Goal: Transaction & Acquisition: Purchase product/service

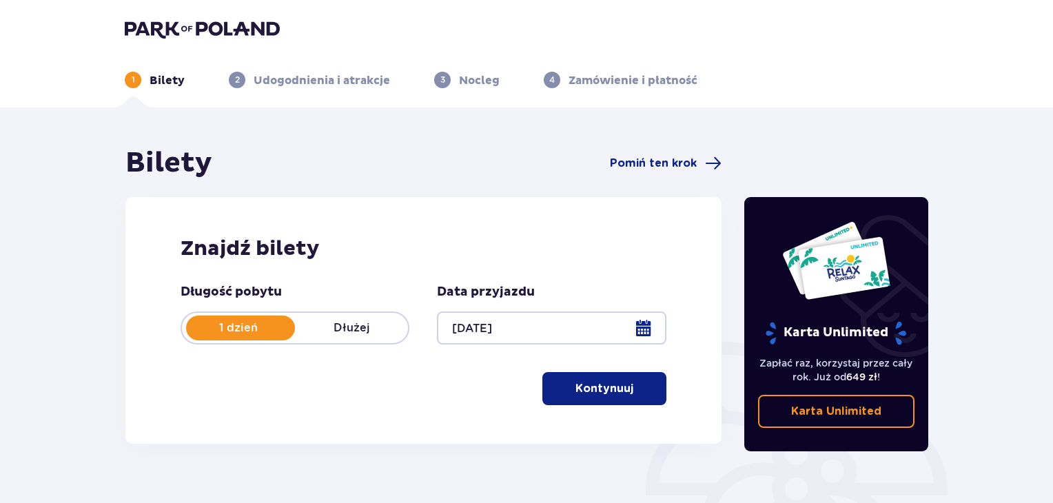
click at [625, 392] on button "Kontynuuj" at bounding box center [605, 388] width 124 height 33
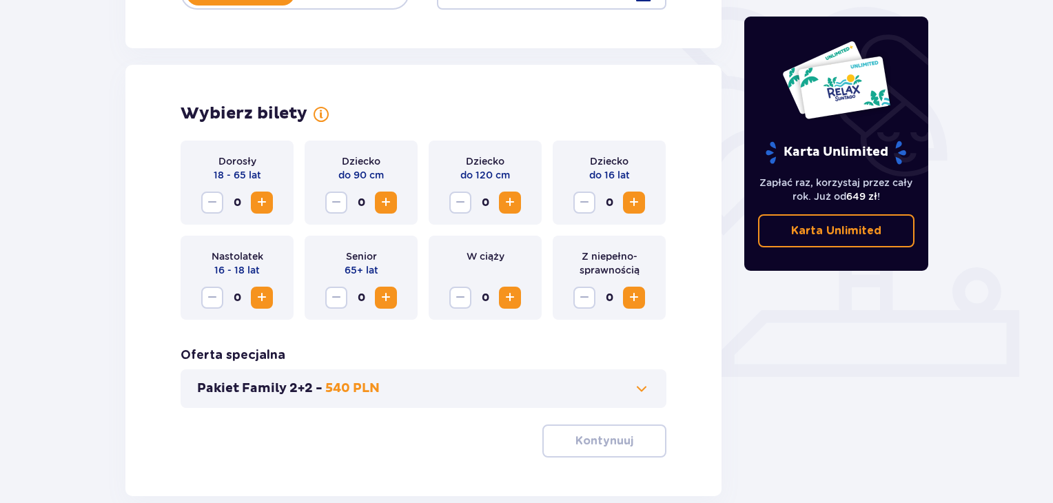
scroll to position [383, 0]
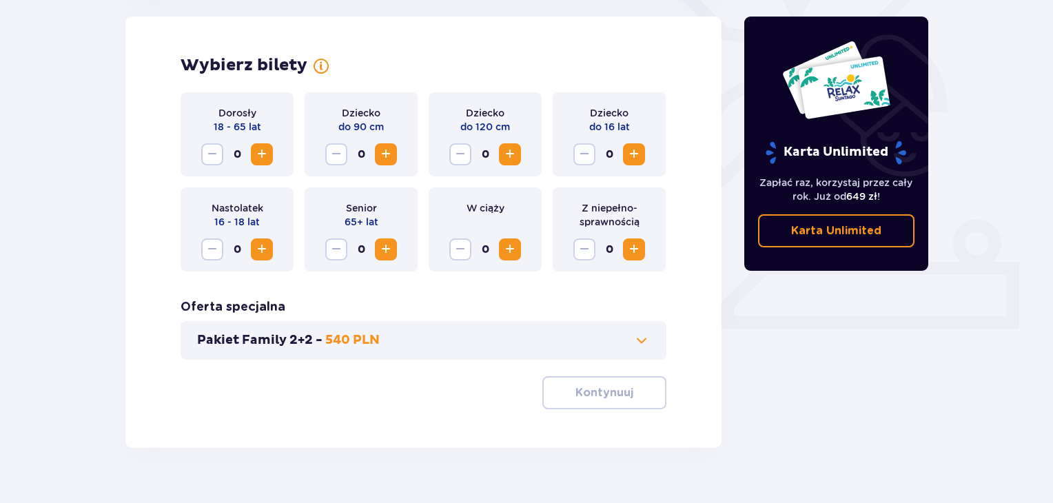
click at [267, 152] on span "Zwiększ" at bounding box center [262, 154] width 17 height 17
click at [508, 160] on span "Zwiększ" at bounding box center [510, 154] width 17 height 17
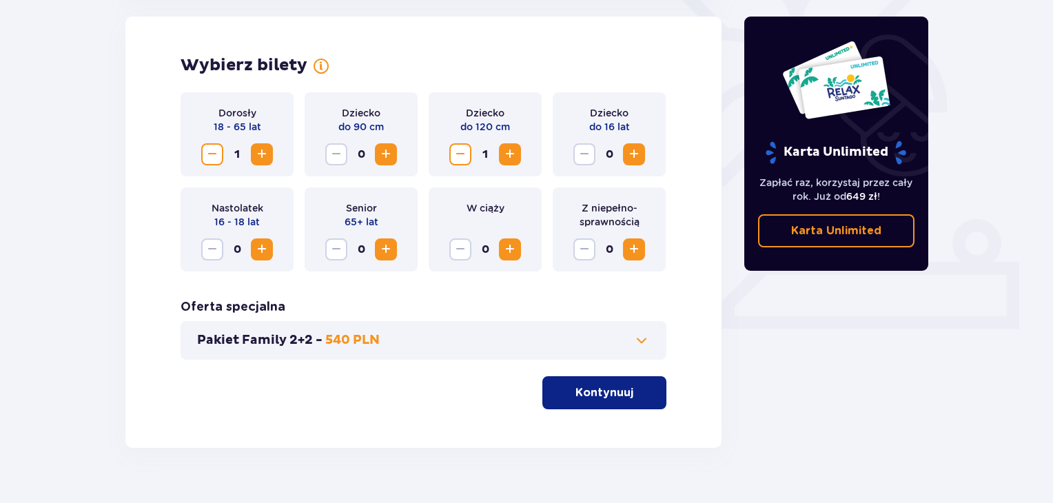
click at [636, 154] on span "Zwiększ" at bounding box center [634, 154] width 17 height 17
click at [576, 398] on p "Kontynuuj" at bounding box center [605, 392] width 58 height 15
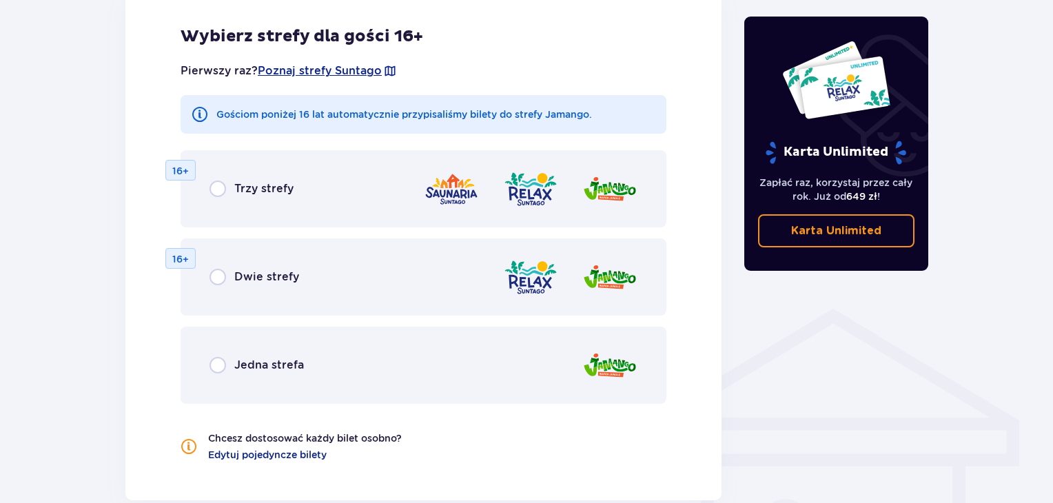
scroll to position [834, 0]
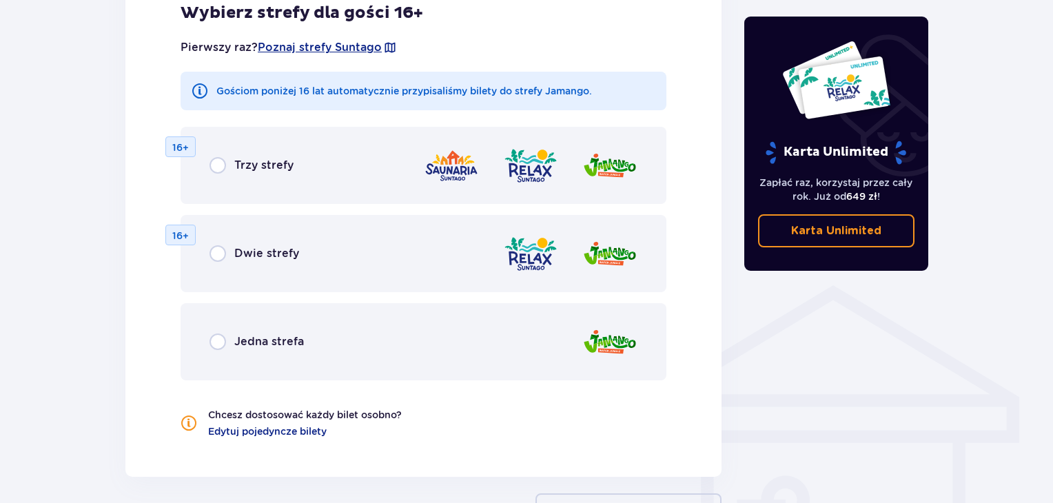
click at [215, 342] on input "radio" at bounding box center [218, 342] width 17 height 17
radio input "true"
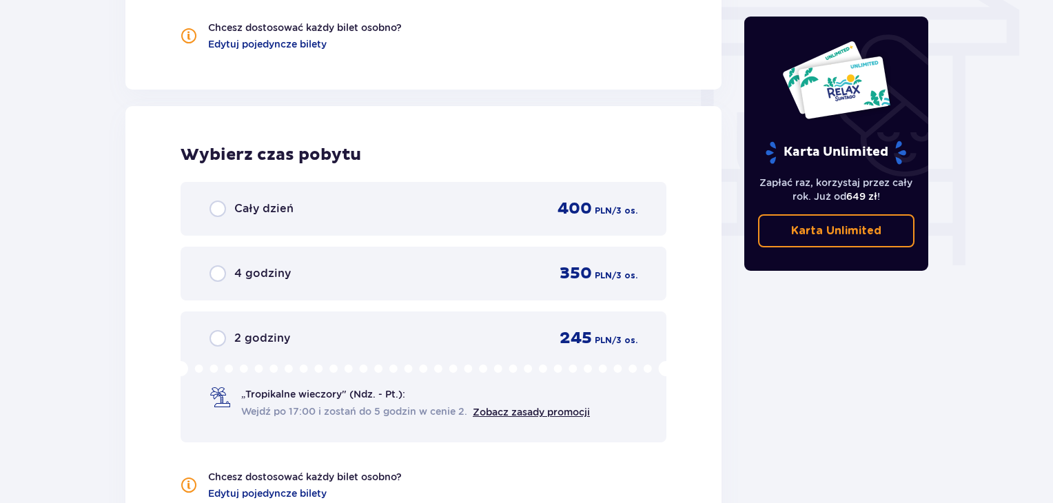
scroll to position [1226, 0]
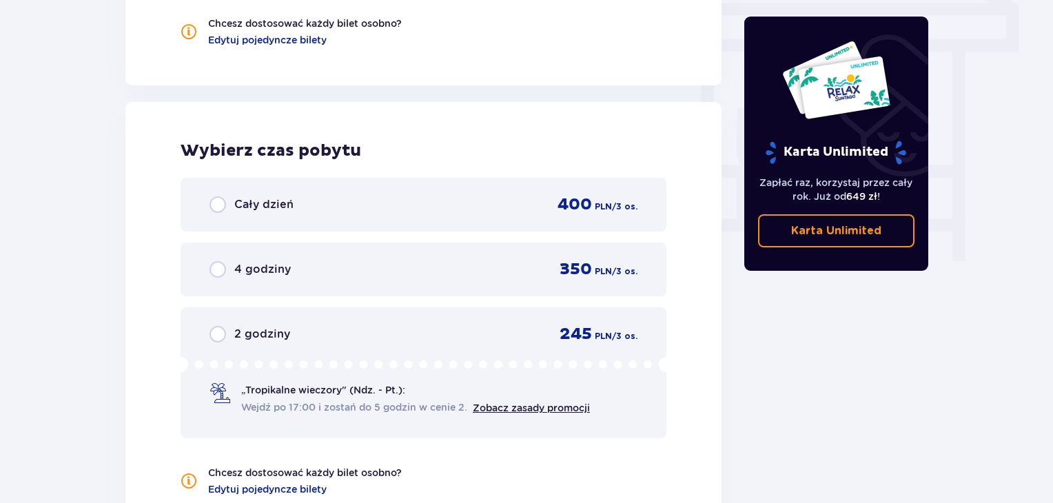
click at [216, 271] on input "radio" at bounding box center [218, 269] width 17 height 17
radio input "true"
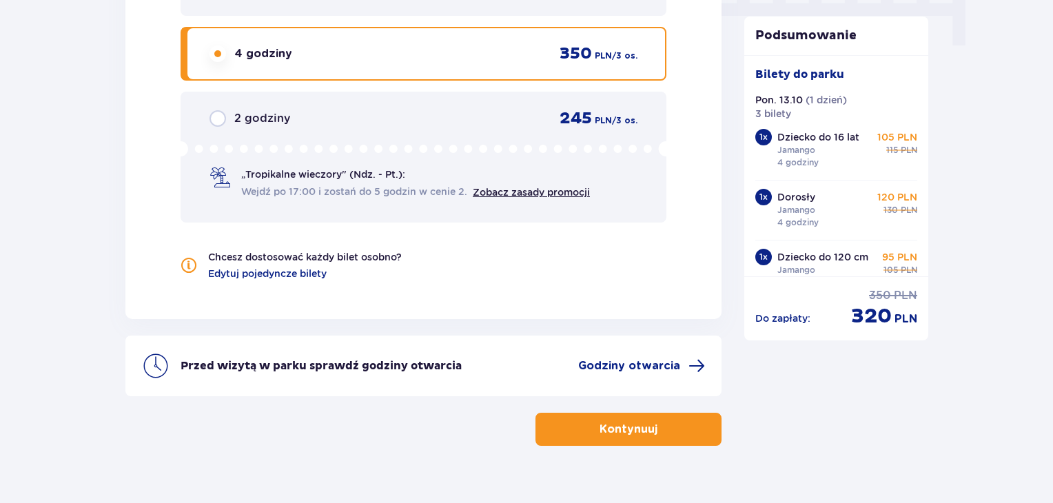
scroll to position [1466, 0]
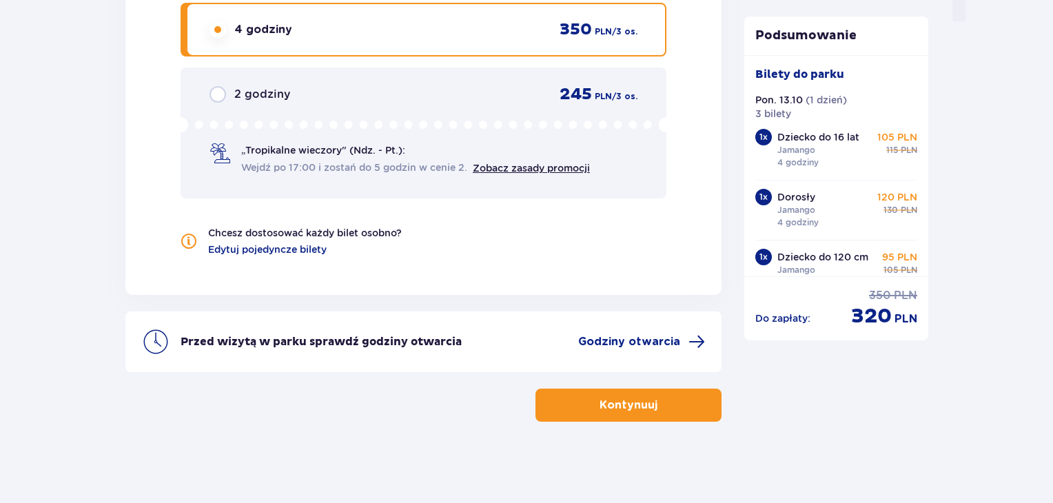
click at [700, 383] on div "Kontynuuj" at bounding box center [423, 397] width 596 height 50
click at [684, 402] on button "Kontynuuj" at bounding box center [629, 405] width 186 height 33
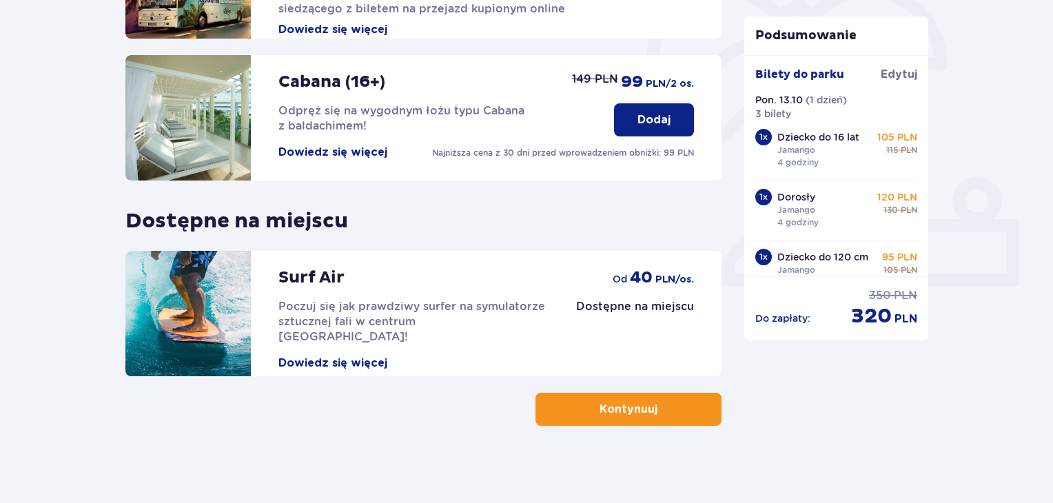
scroll to position [432, 0]
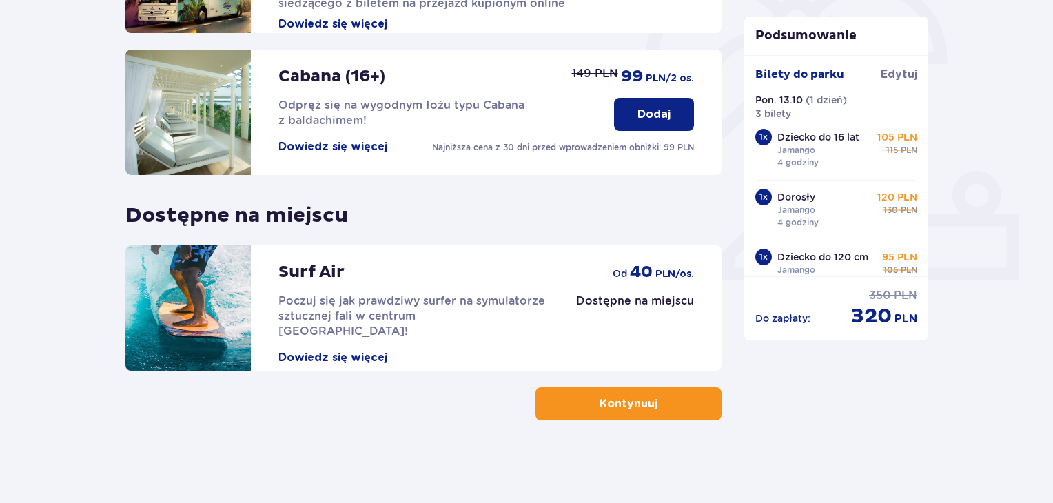
click at [630, 405] on p "Kontynuuj" at bounding box center [629, 403] width 58 height 15
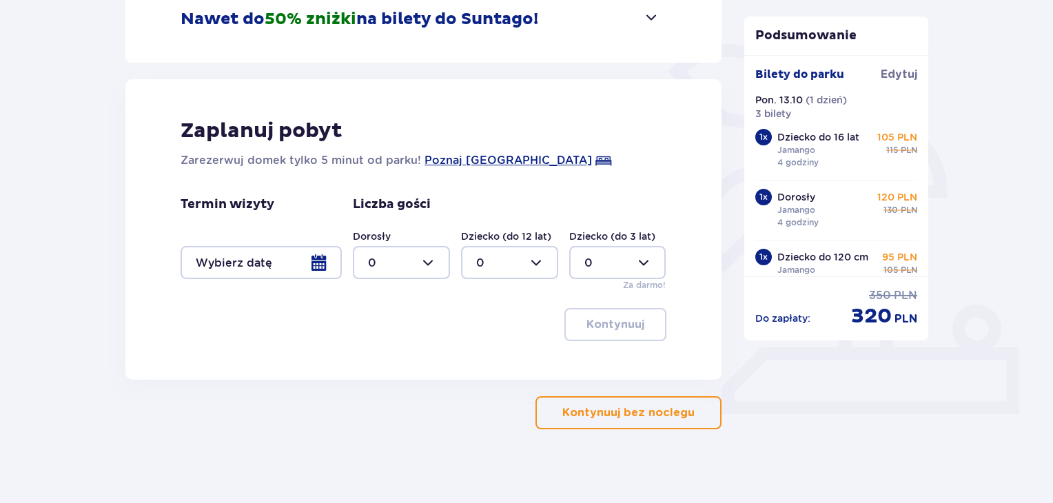
scroll to position [306, 0]
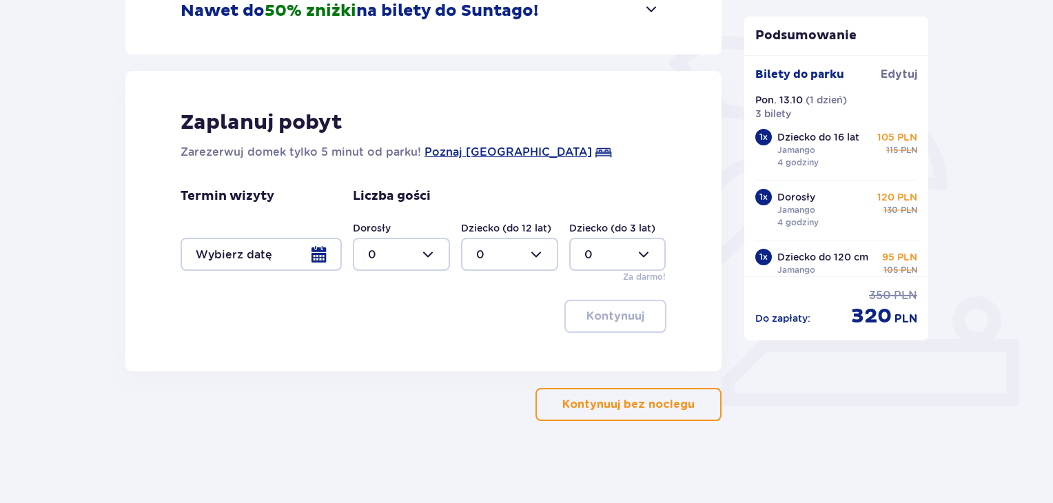
click at [618, 406] on p "Kontynuuj bez noclegu" at bounding box center [629, 404] width 132 height 15
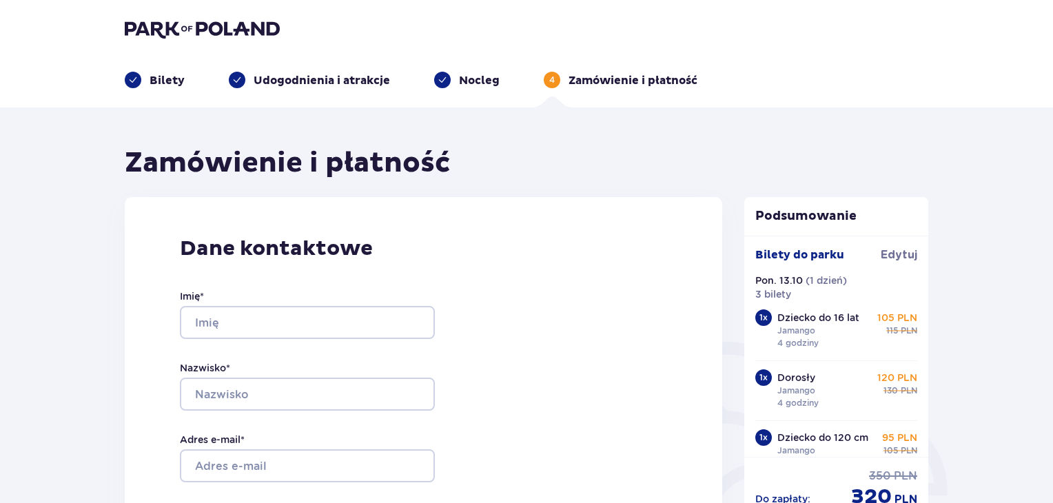
click at [284, 79] on p "Udogodnienia i atrakcje" at bounding box center [322, 80] width 136 height 15
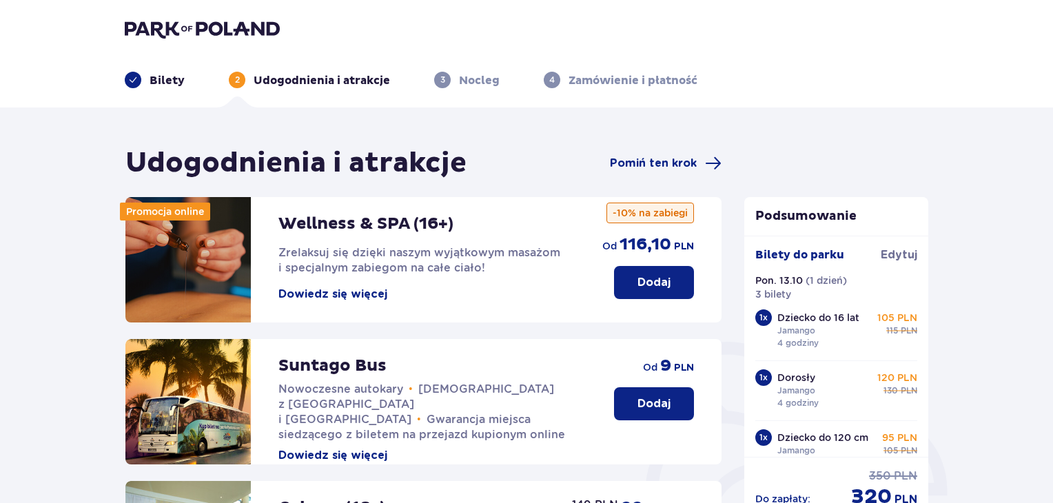
click at [216, 31] on img at bounding box center [202, 28] width 155 height 19
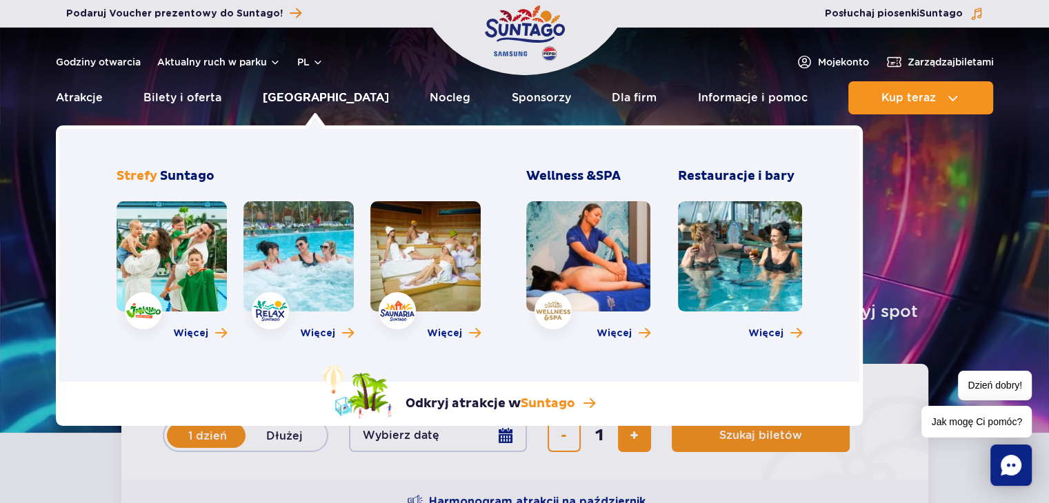
click at [305, 104] on link "[GEOGRAPHIC_DATA]" at bounding box center [326, 97] width 126 height 33
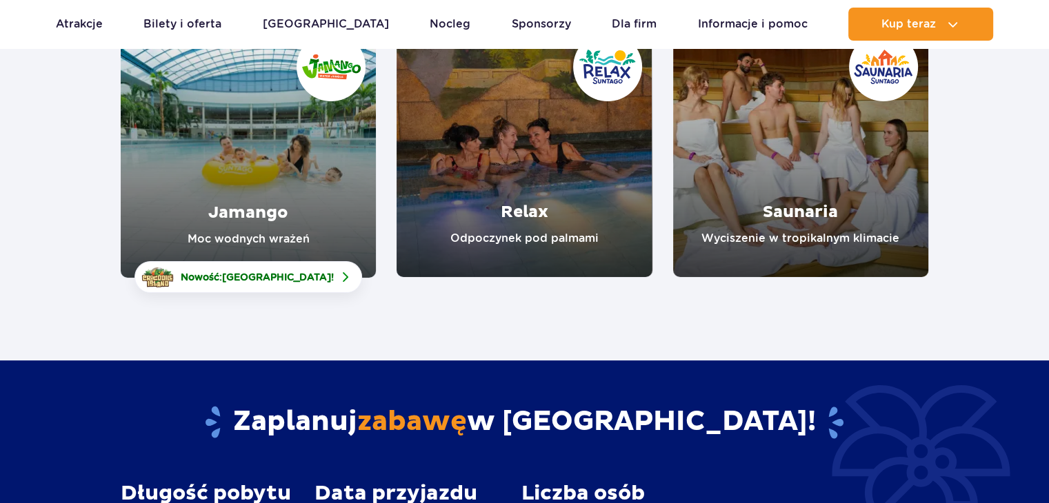
scroll to position [276, 0]
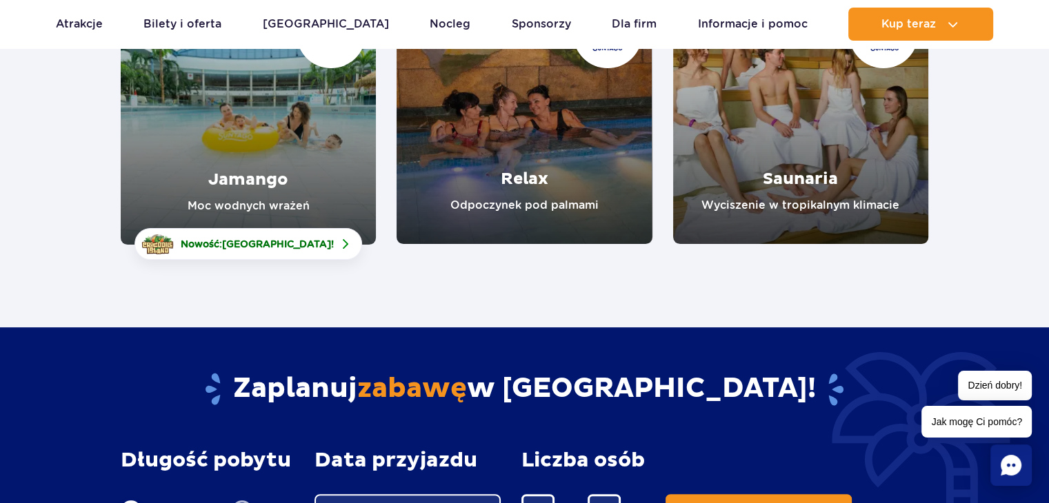
click at [563, 156] on link "Relax" at bounding box center [523, 116] width 255 height 255
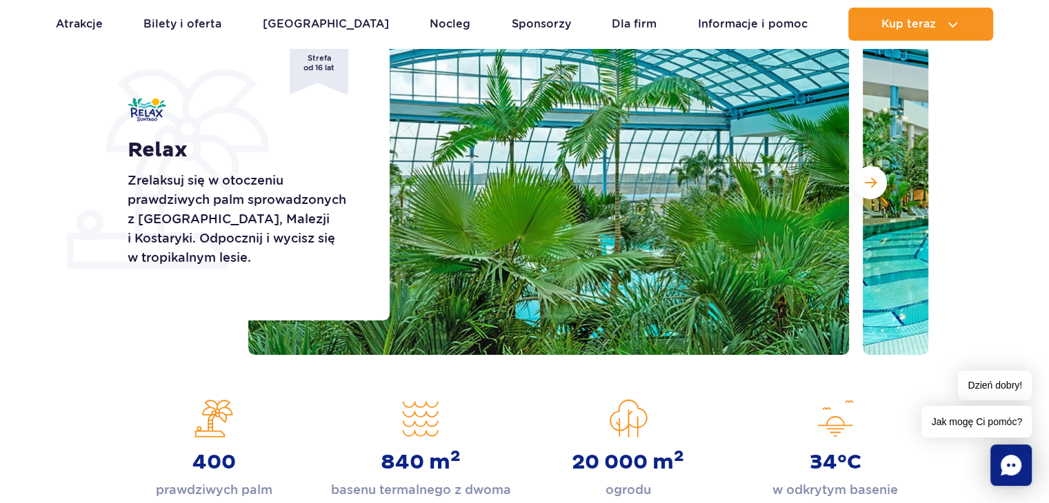
scroll to position [207, 0]
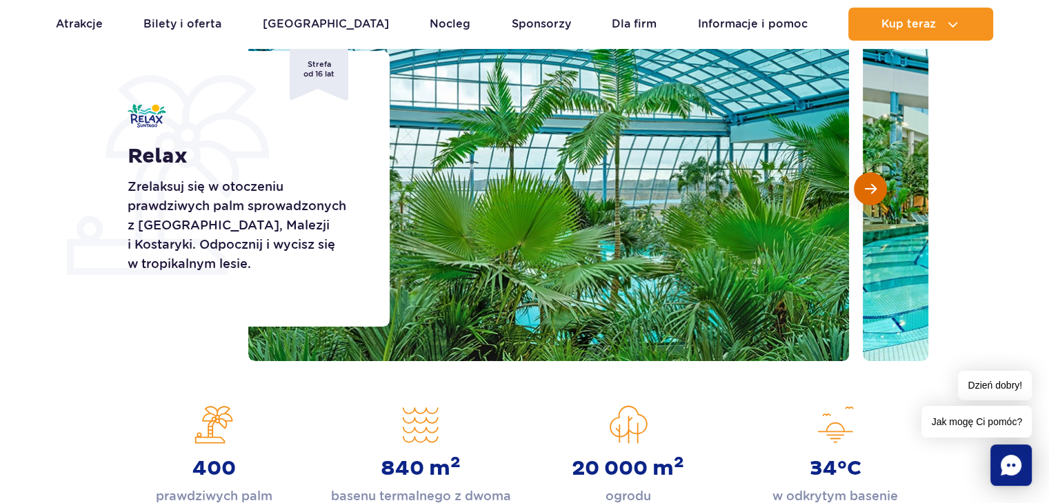
click at [879, 191] on button "Następny slajd" at bounding box center [869, 188] width 33 height 33
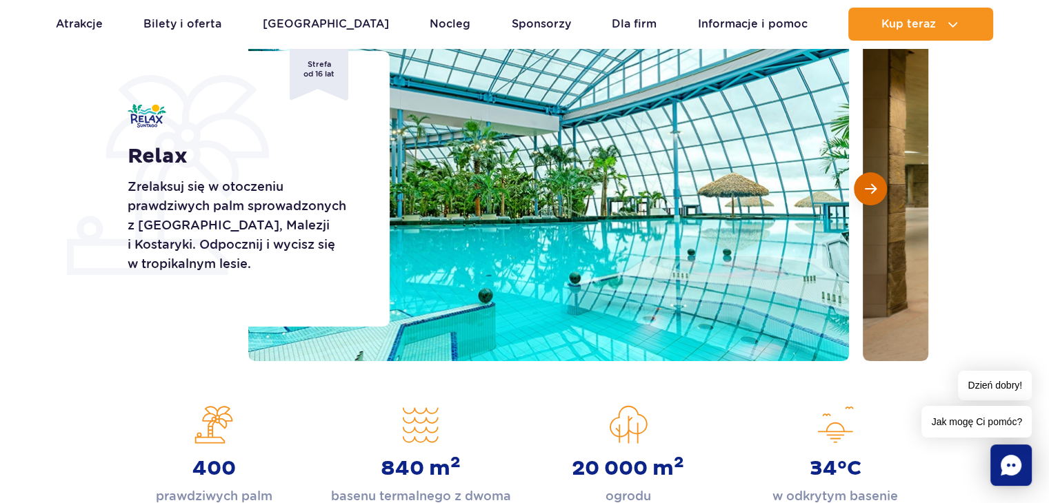
click at [879, 191] on button "Następny slajd" at bounding box center [869, 188] width 33 height 33
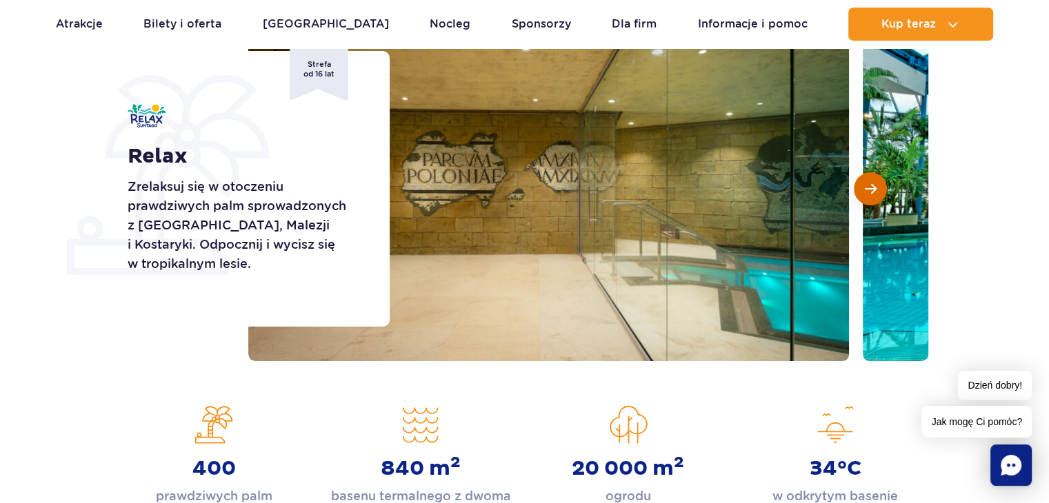
click at [879, 191] on button "Następny slajd" at bounding box center [869, 188] width 33 height 33
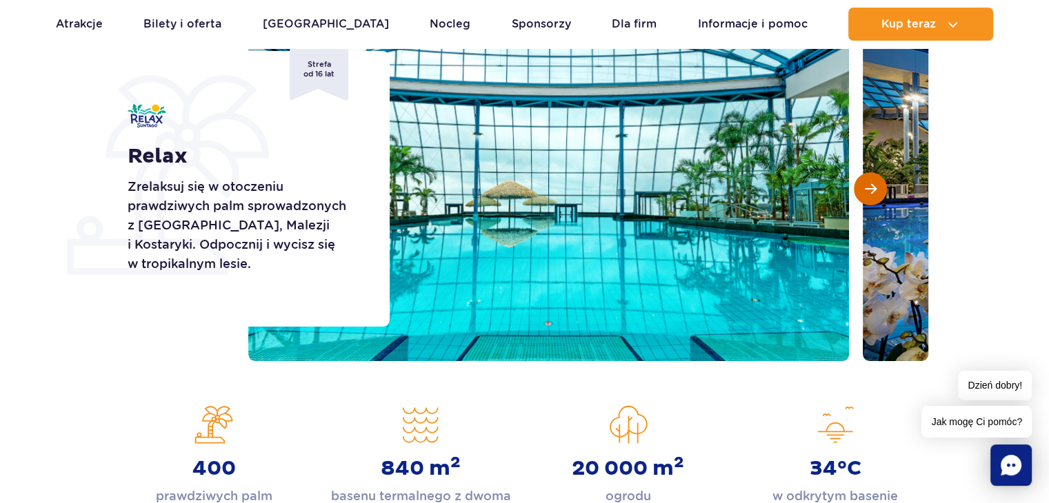
click at [879, 191] on button "Następny slajd" at bounding box center [869, 188] width 33 height 33
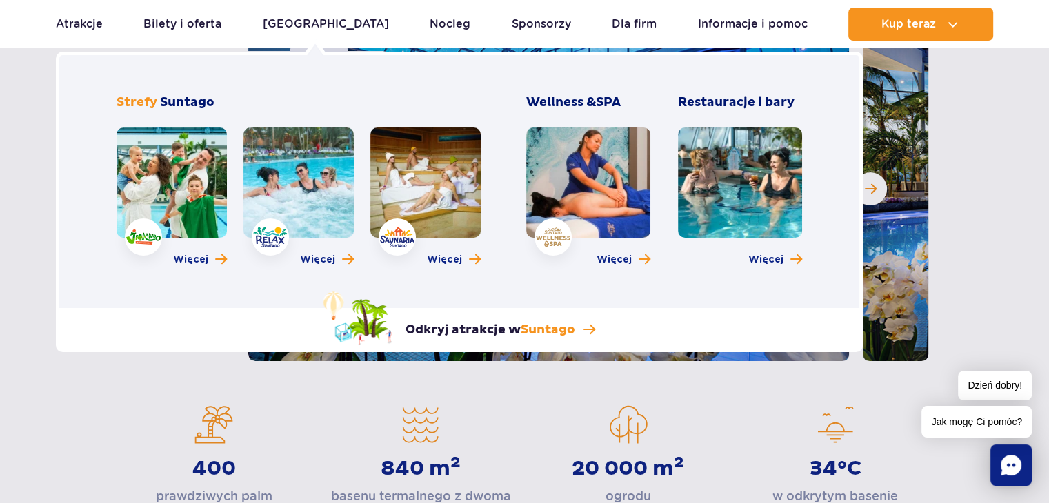
click at [276, 183] on link at bounding box center [298, 183] width 110 height 110
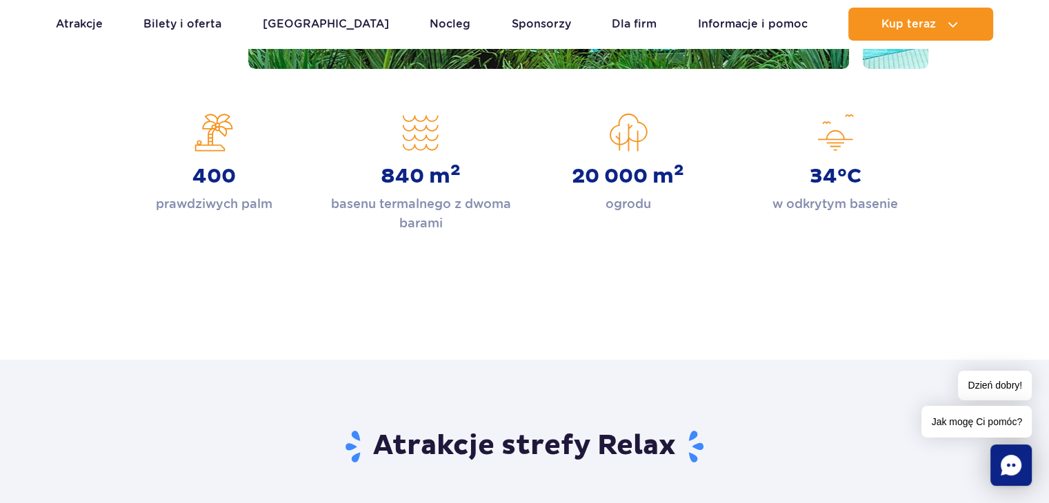
scroll to position [345, 0]
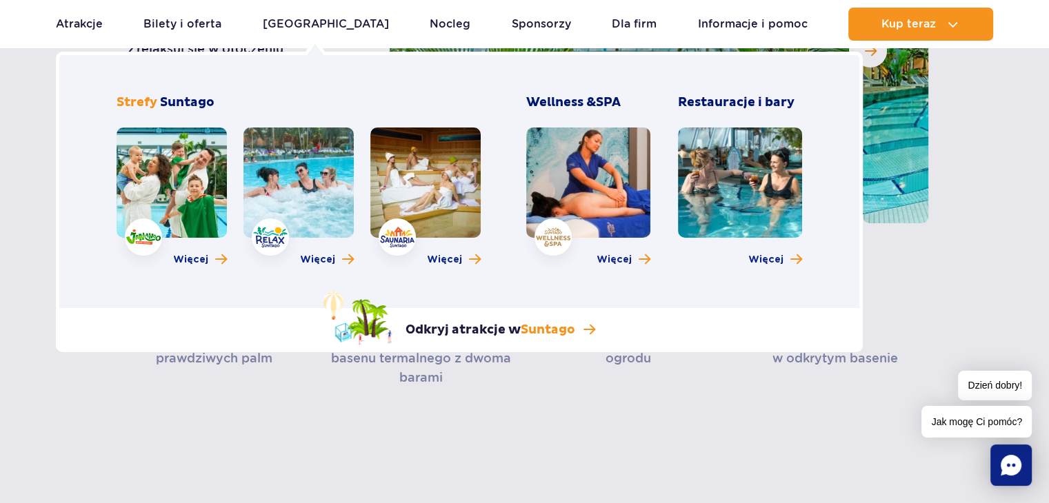
click at [202, 188] on link at bounding box center [172, 183] width 110 height 110
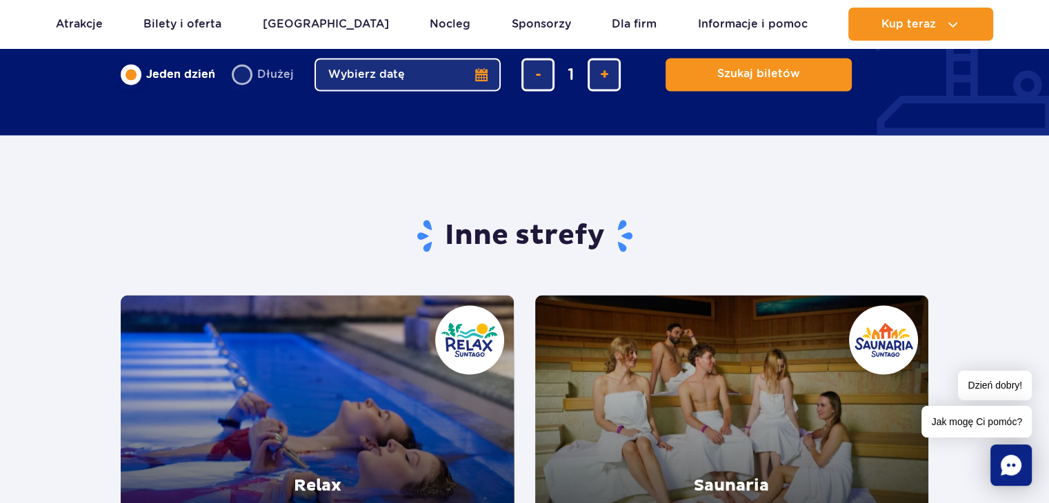
scroll to position [2620, 0]
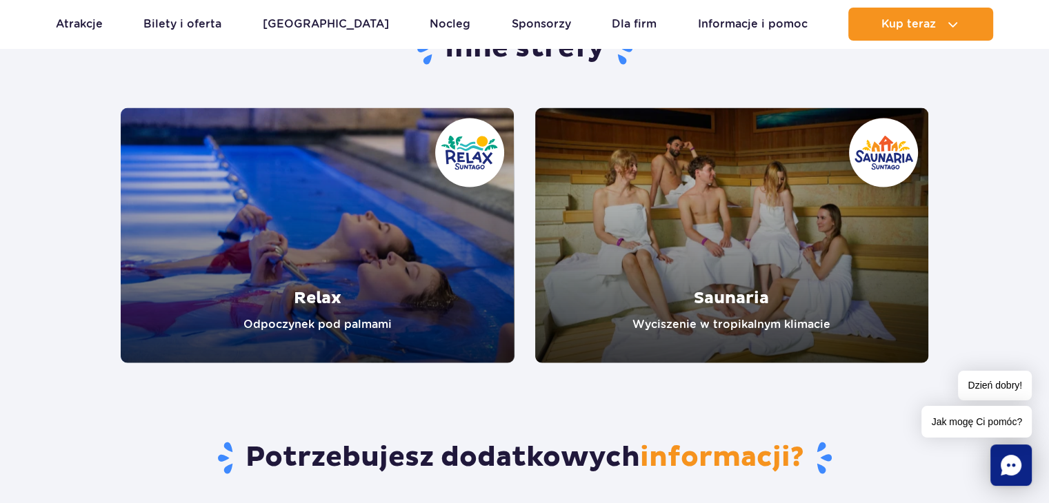
click at [700, 284] on link "Saunaria" at bounding box center [732, 235] width 394 height 255
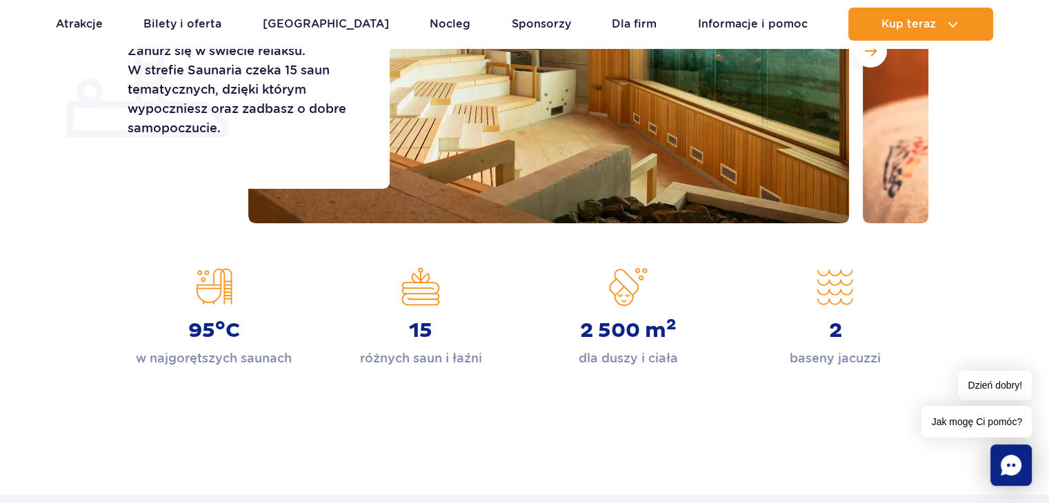
scroll to position [138, 0]
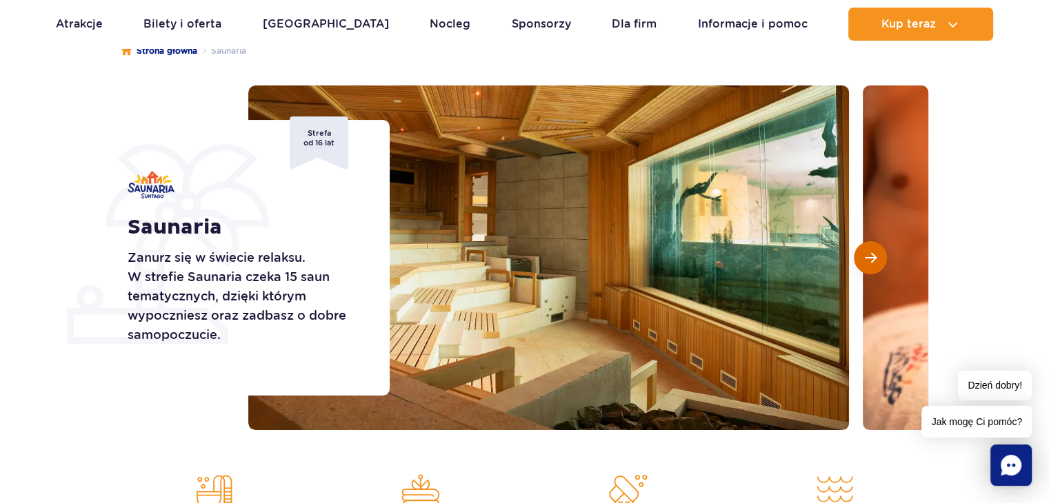
click at [880, 254] on button "Następny slajd" at bounding box center [869, 257] width 33 height 33
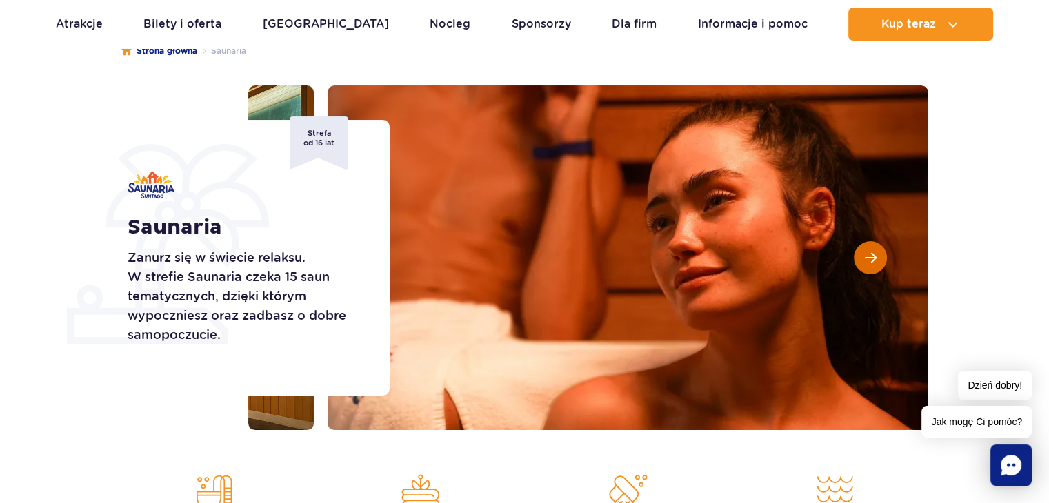
click at [880, 254] on button "Następny slajd" at bounding box center [869, 257] width 33 height 33
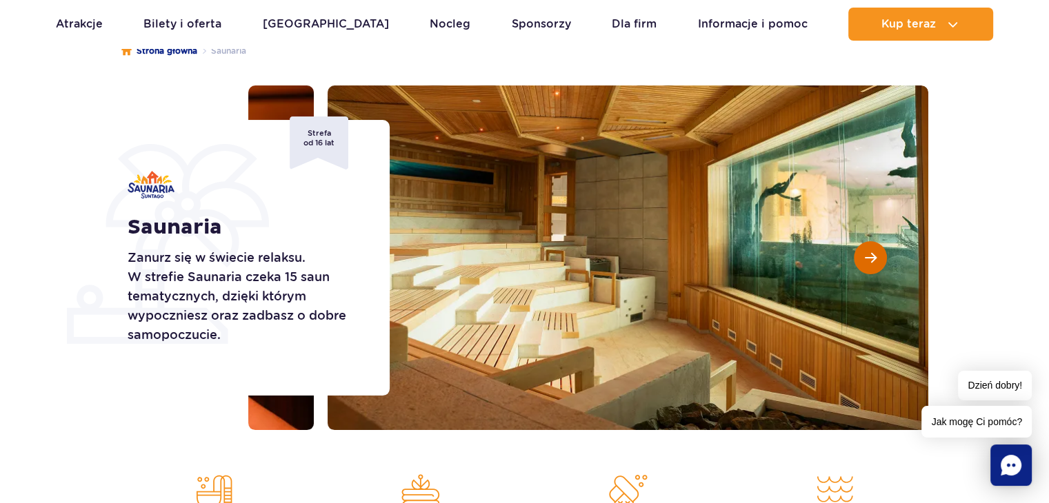
click at [880, 254] on button "Następny slajd" at bounding box center [869, 257] width 33 height 33
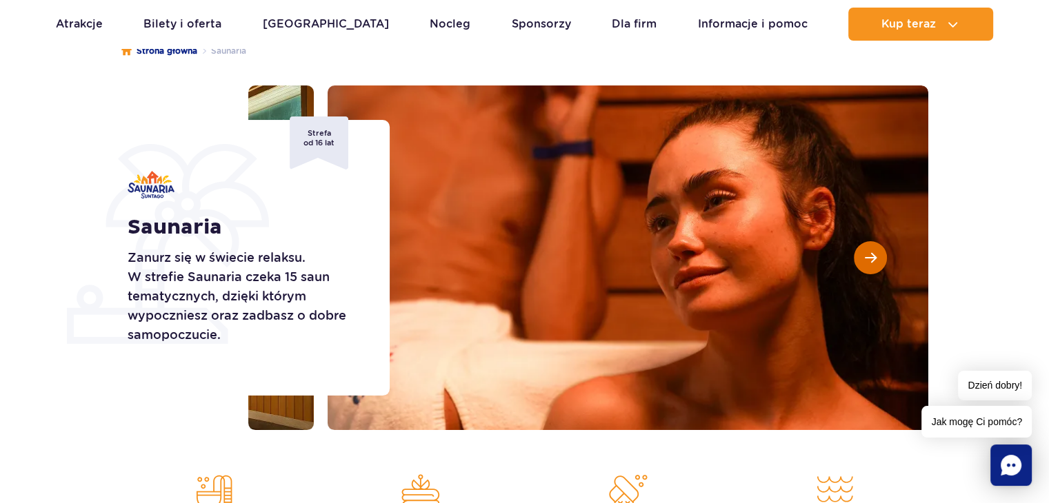
click at [880, 254] on button "Następny slajd" at bounding box center [869, 257] width 33 height 33
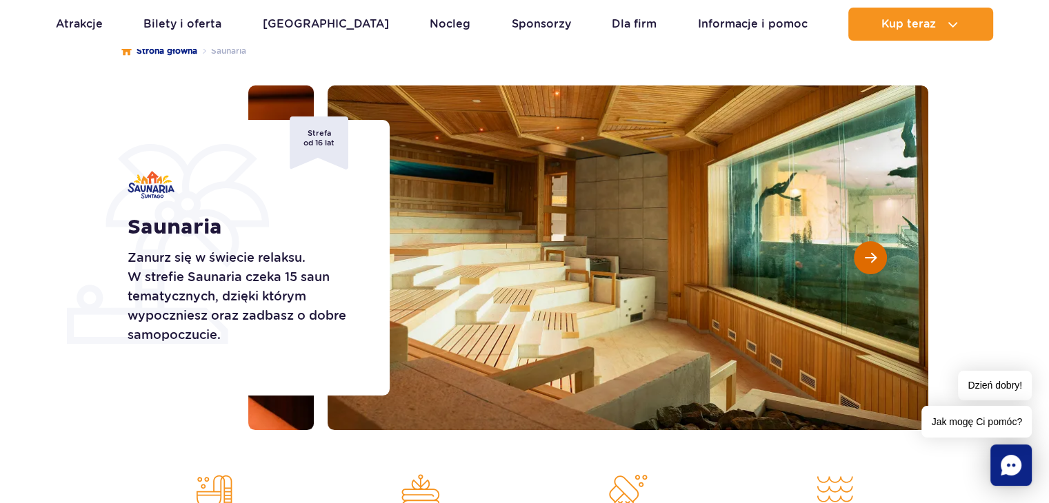
click at [880, 254] on button "Następny slajd" at bounding box center [869, 257] width 33 height 33
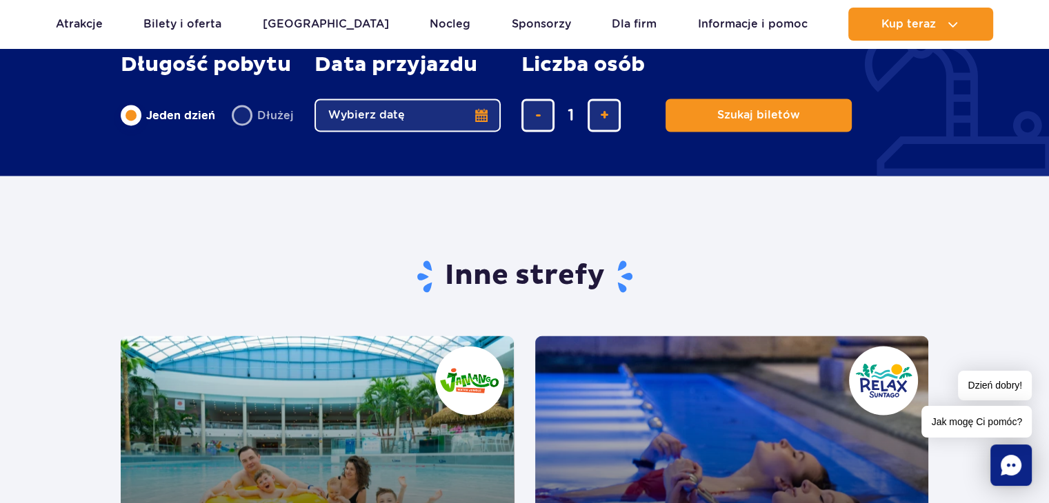
scroll to position [2344, 0]
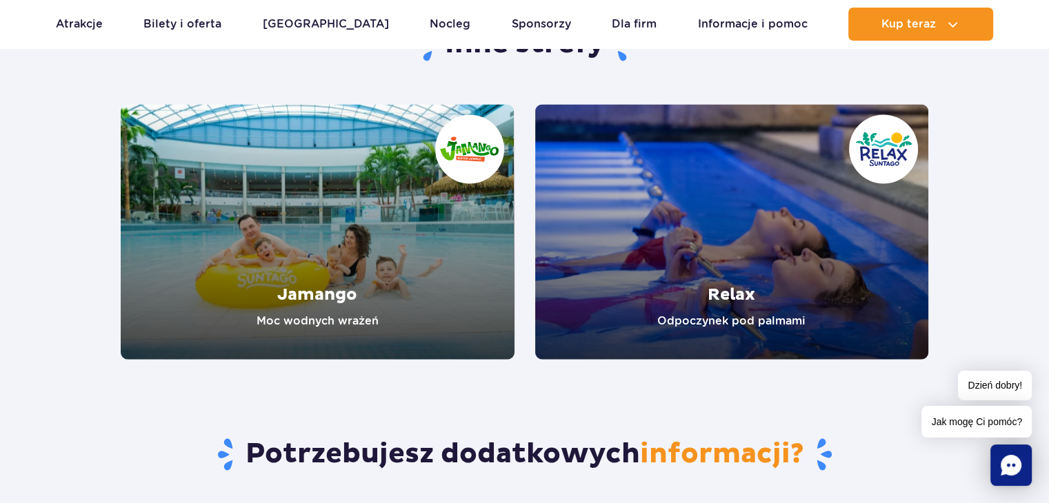
click at [732, 307] on link "Relax" at bounding box center [732, 231] width 394 height 255
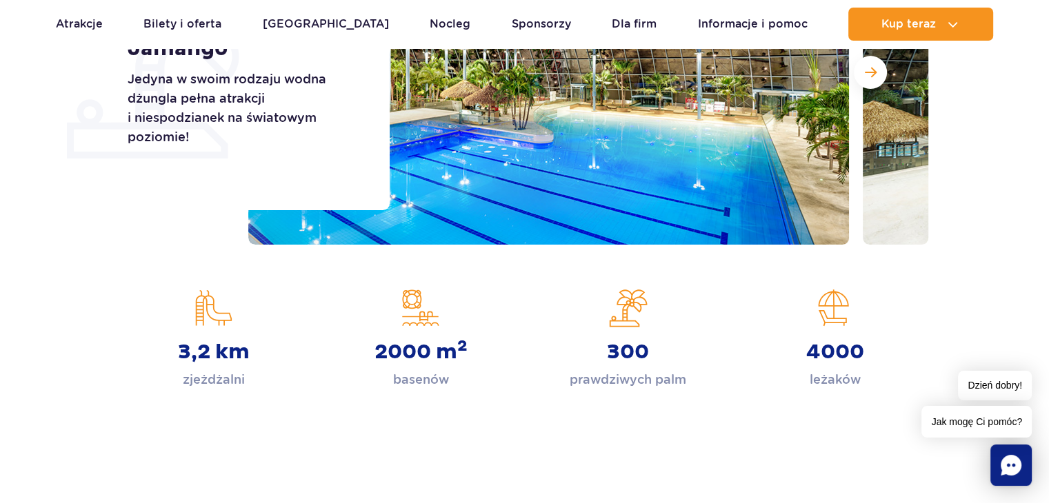
scroll to position [69, 0]
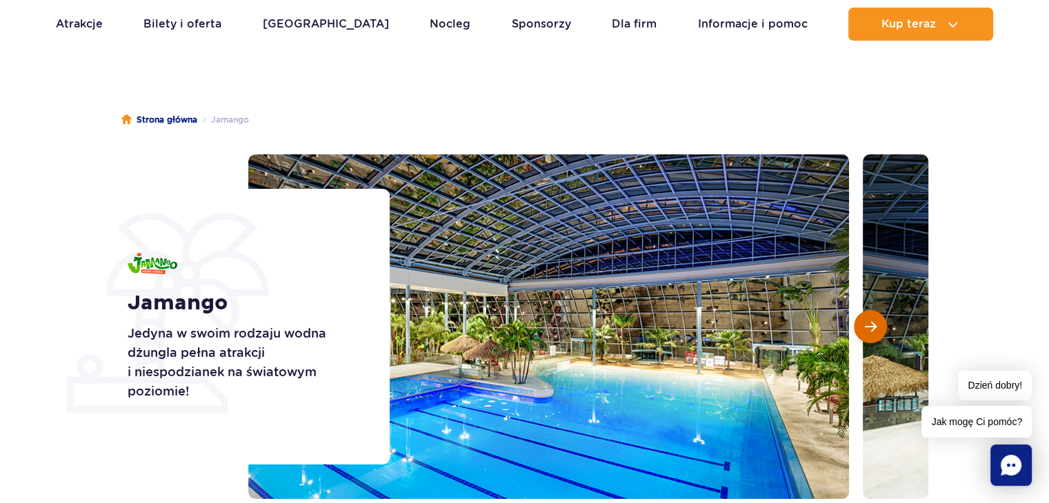
click at [864, 338] on button "Następny slajd" at bounding box center [869, 326] width 33 height 33
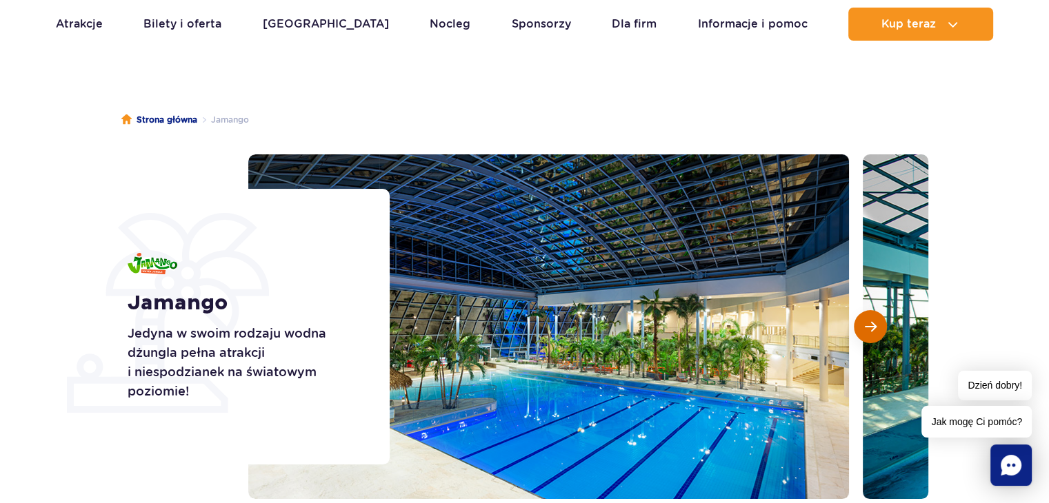
click at [869, 334] on button "Następny slajd" at bounding box center [869, 326] width 33 height 33
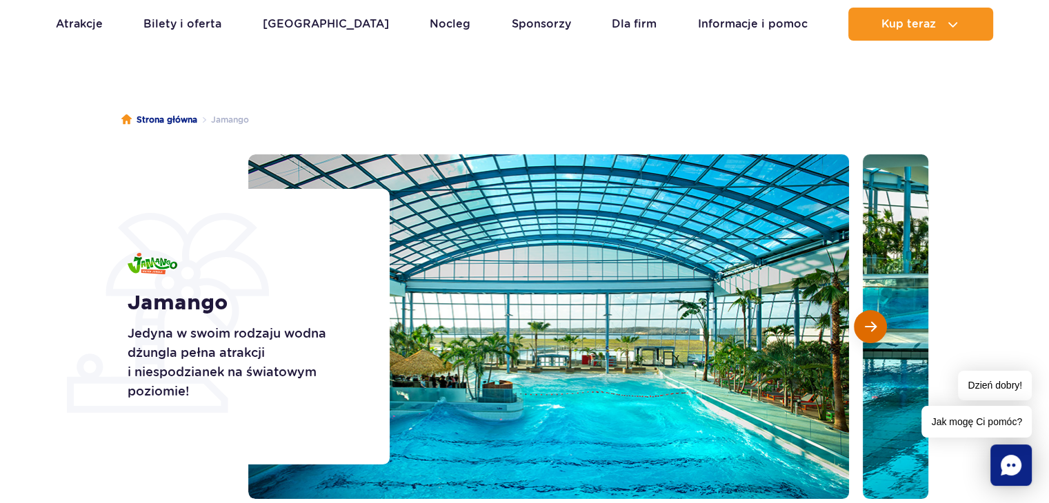
click at [869, 334] on button "Następny slajd" at bounding box center [869, 326] width 33 height 33
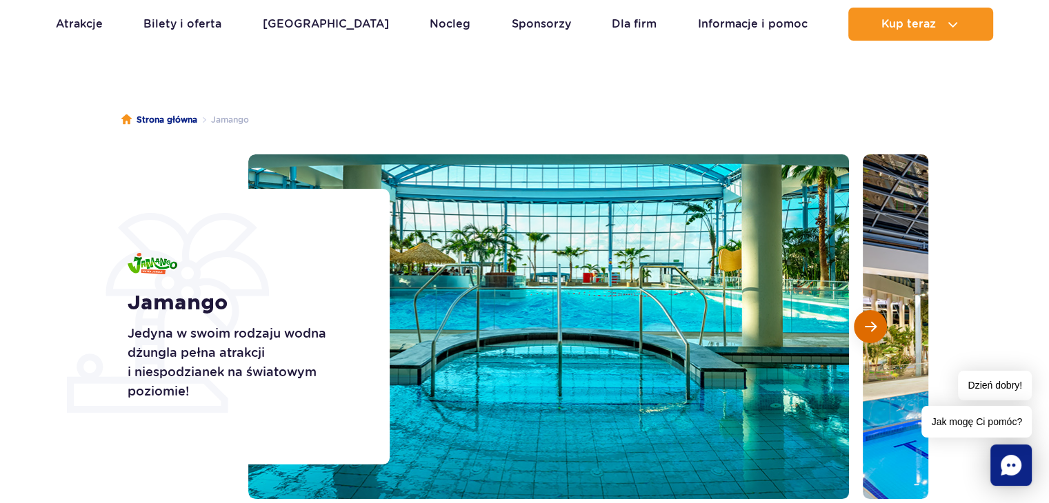
click at [869, 334] on button "Następny slajd" at bounding box center [869, 326] width 33 height 33
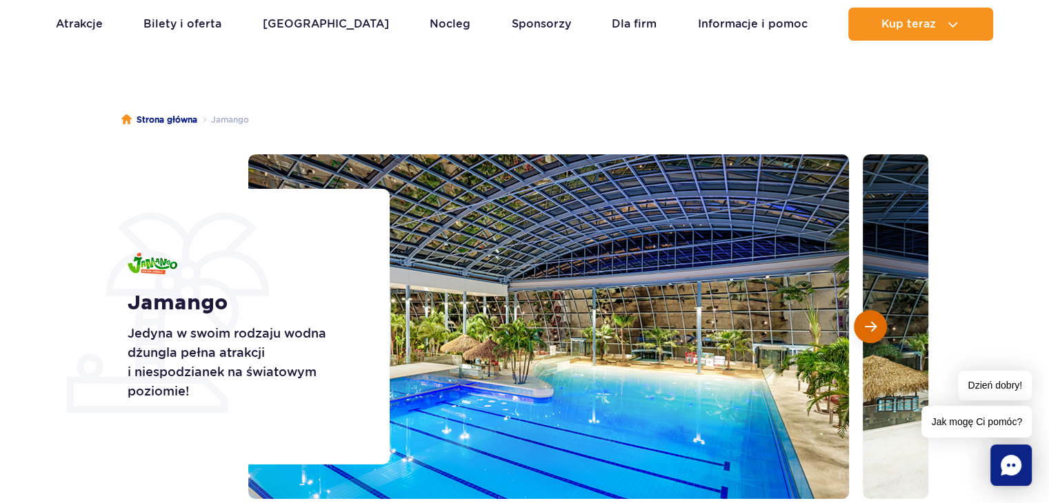
click at [869, 334] on button "Następny slajd" at bounding box center [869, 326] width 33 height 33
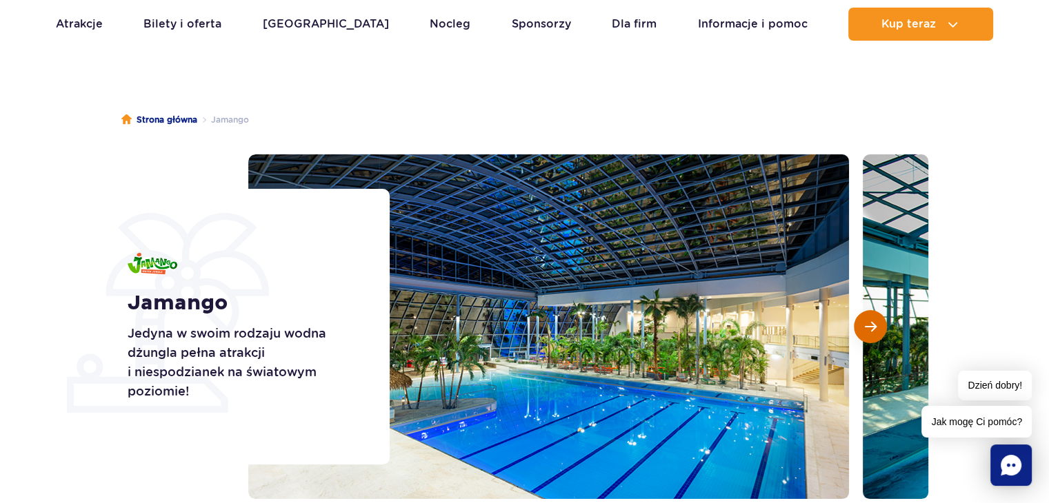
click at [869, 334] on button "Następny slajd" at bounding box center [869, 326] width 33 height 33
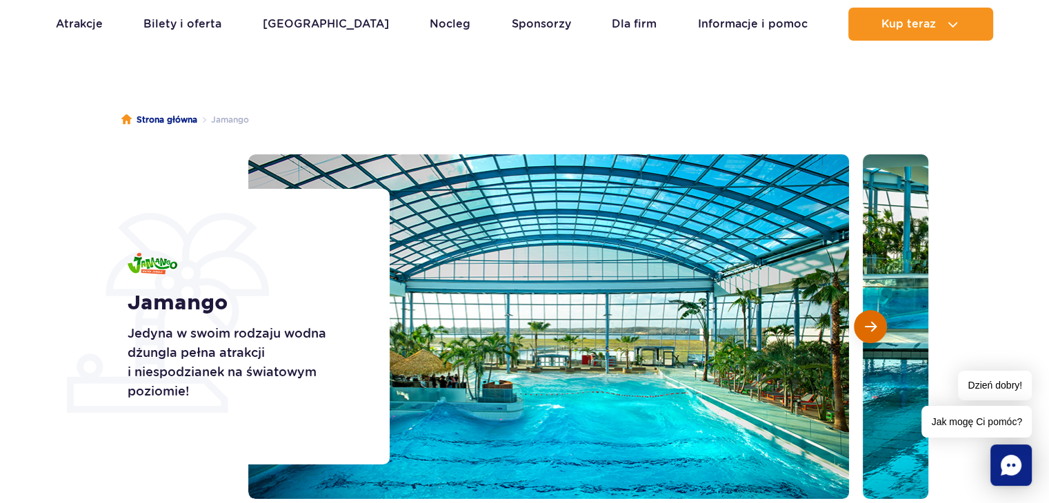
click at [869, 334] on button "Następny slajd" at bounding box center [869, 326] width 33 height 33
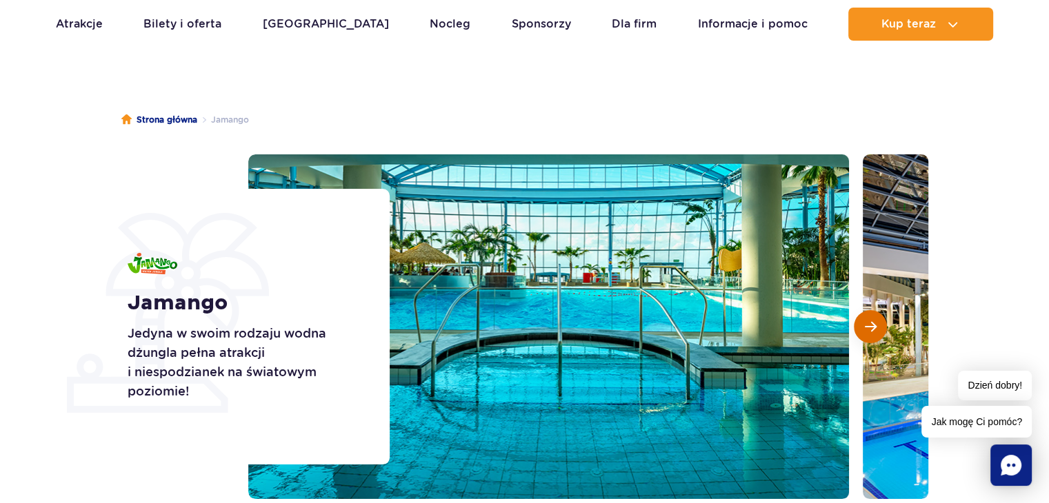
click at [869, 334] on button "Następny slajd" at bounding box center [869, 326] width 33 height 33
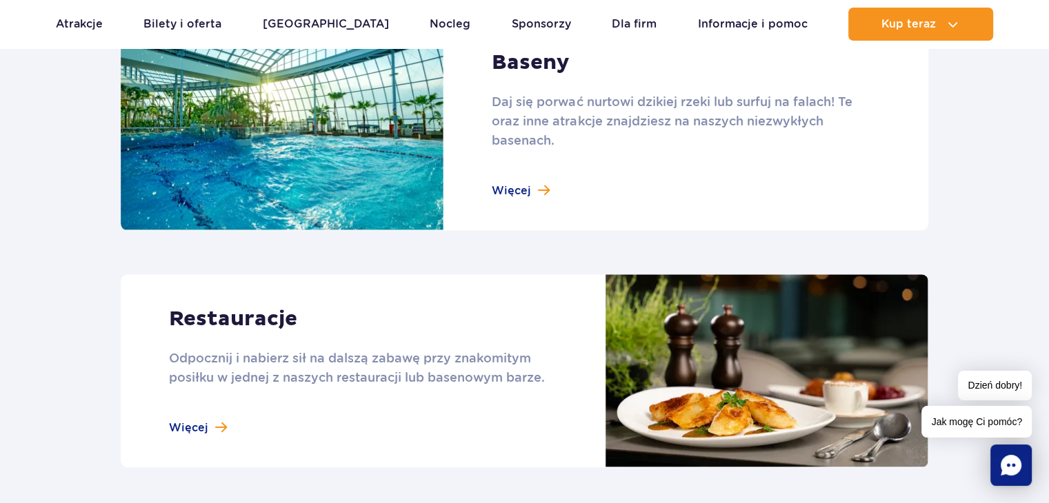
scroll to position [1861, 0]
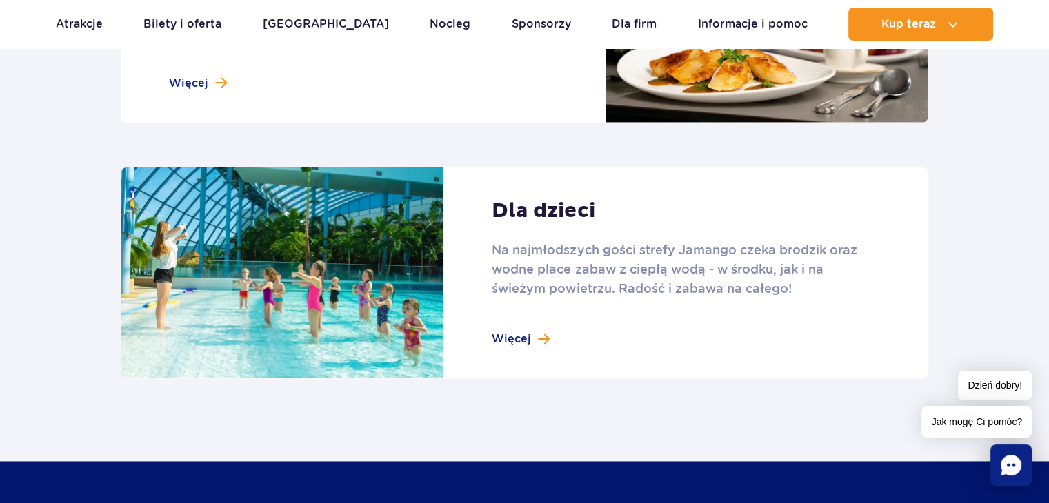
click at [522, 343] on link at bounding box center [524, 273] width 807 height 212
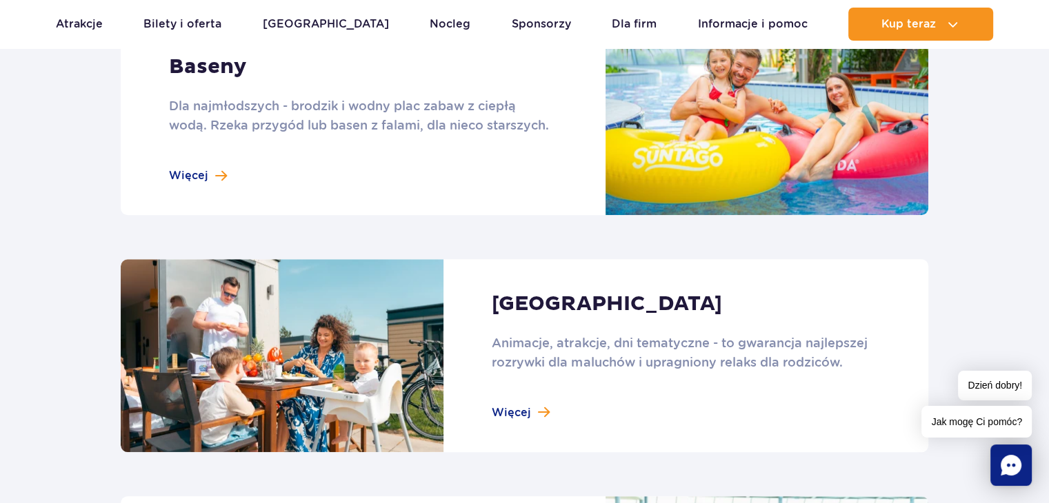
scroll to position [1172, 0]
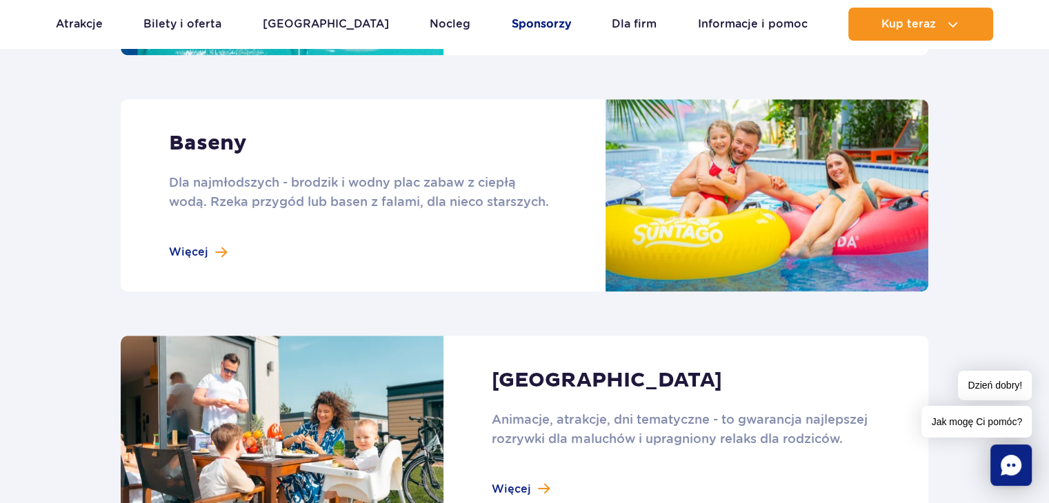
click at [512, 23] on link "Sponsorzy" at bounding box center [541, 24] width 59 height 33
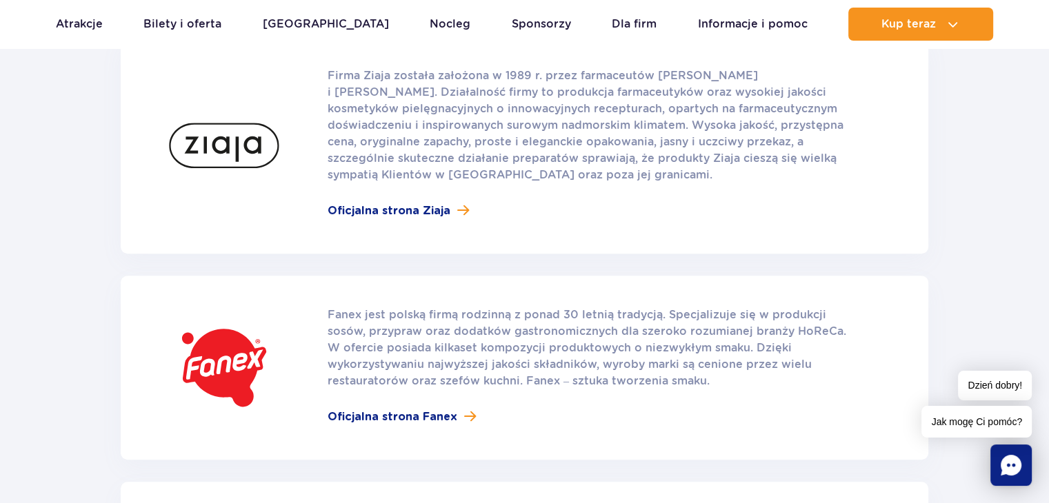
scroll to position [1310, 0]
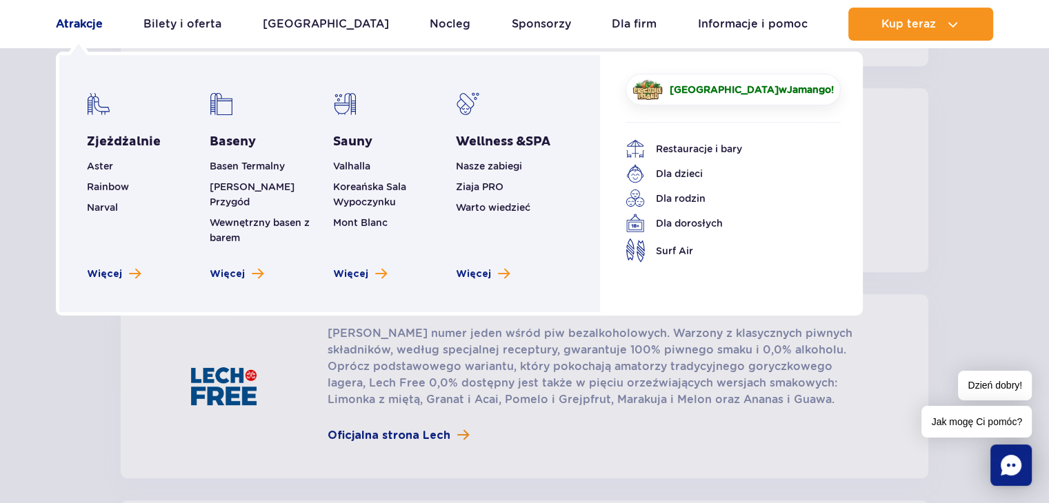
click at [70, 26] on link "Atrakcje" at bounding box center [79, 24] width 47 height 33
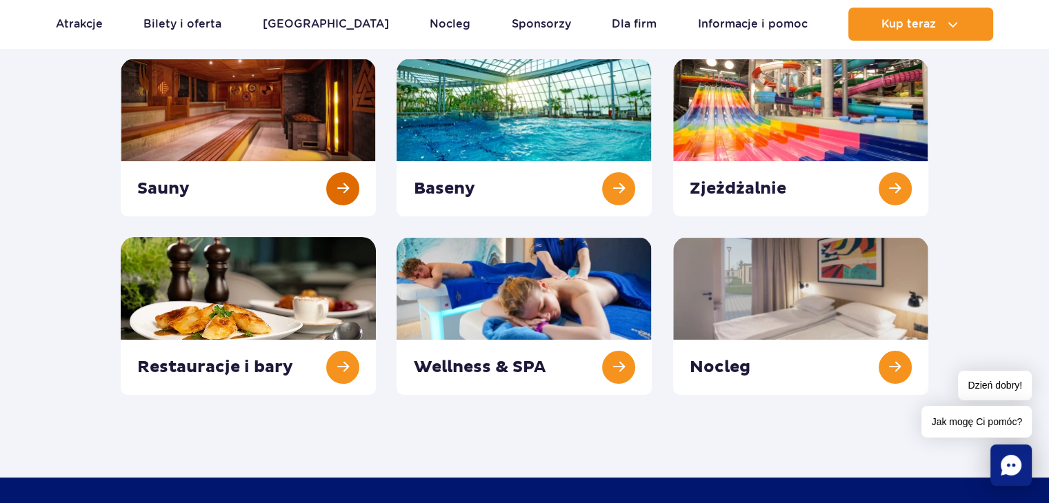
scroll to position [207, 0]
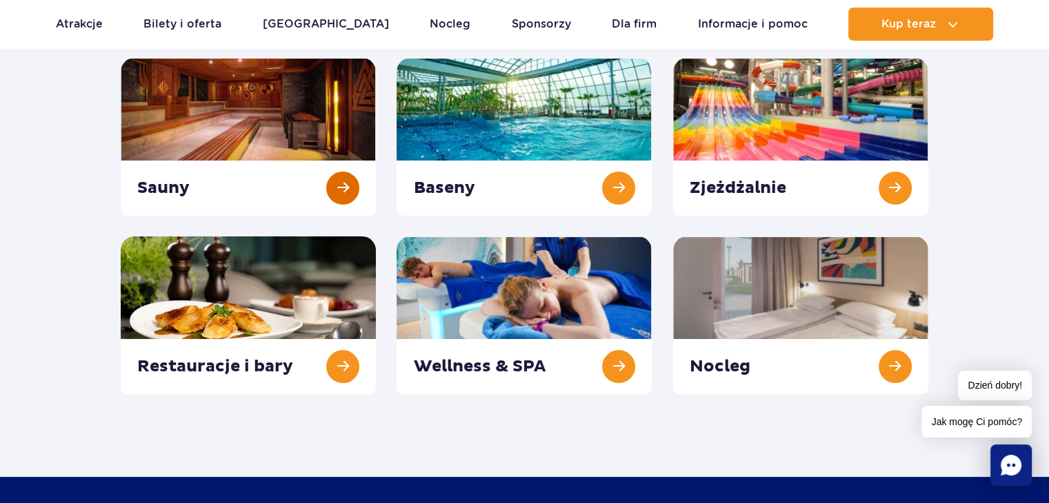
click at [281, 144] on link at bounding box center [248, 137] width 255 height 158
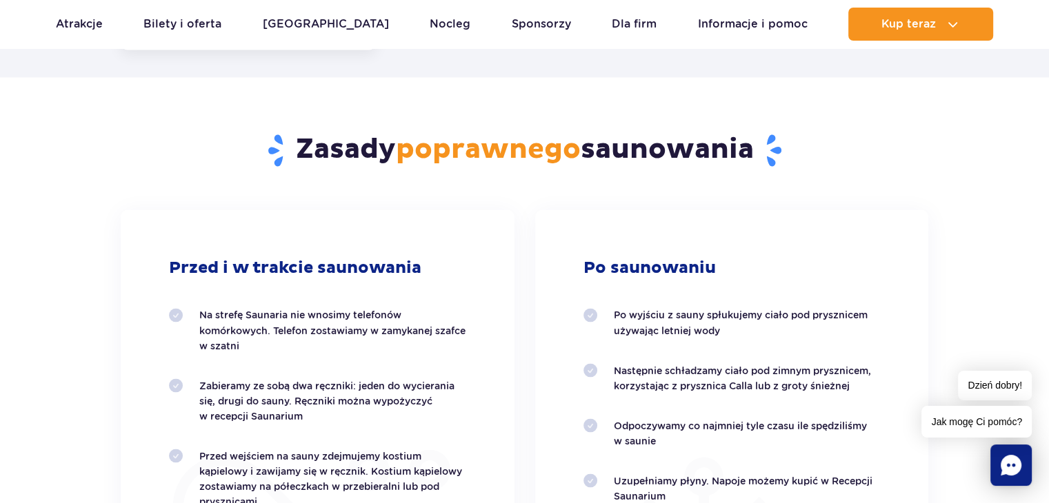
scroll to position [2344, 0]
